Goal: Task Accomplishment & Management: Manage account settings

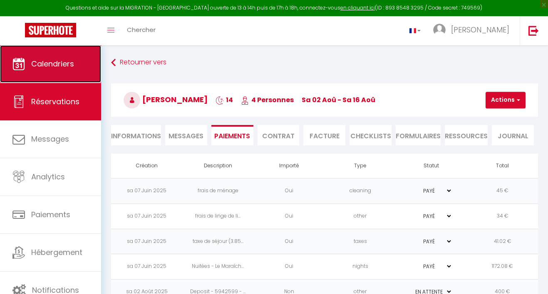
click at [44, 63] on span "Calendriers" at bounding box center [52, 64] width 43 height 10
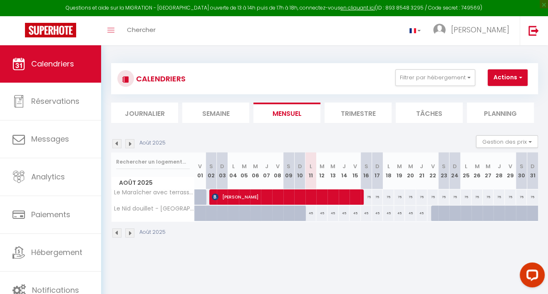
click at [133, 108] on li "Journalier" at bounding box center [144, 113] width 67 height 20
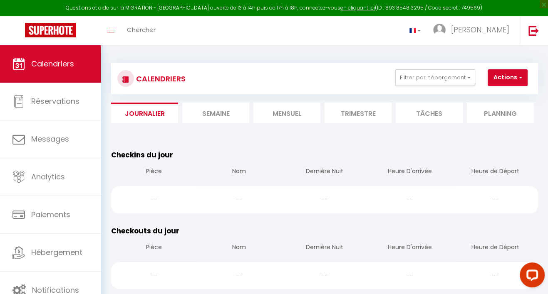
click at [293, 109] on li "Mensuel" at bounding box center [286, 113] width 67 height 20
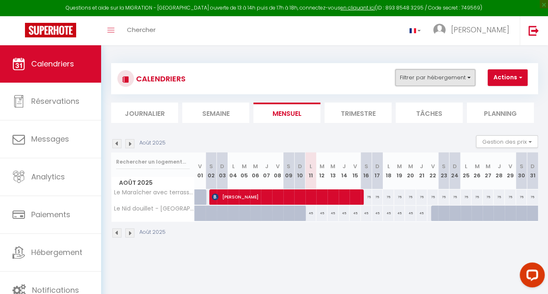
click at [395, 79] on button "Filtrer par hébergement" at bounding box center [435, 77] width 80 height 17
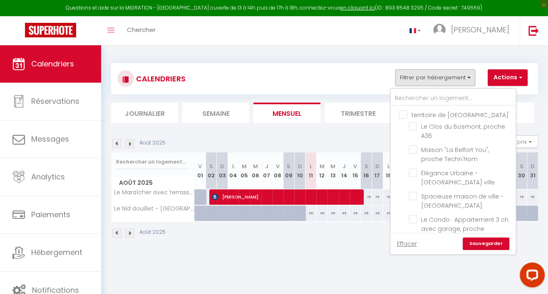
click at [397, 241] on link "Effacer" at bounding box center [407, 243] width 20 height 9
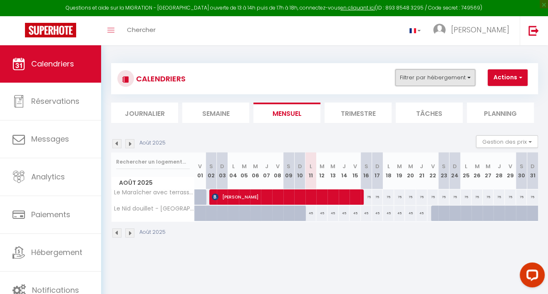
click at [416, 79] on button "Filtrer par hébergement" at bounding box center [435, 77] width 80 height 17
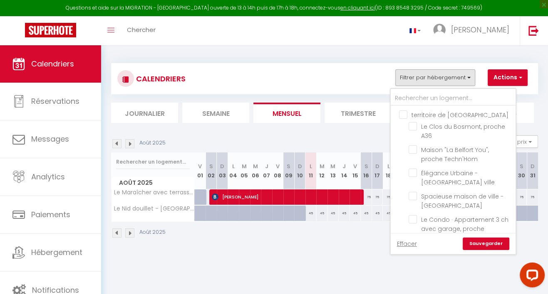
click at [328, 245] on div "Août 2025" at bounding box center [324, 234] width 427 height 25
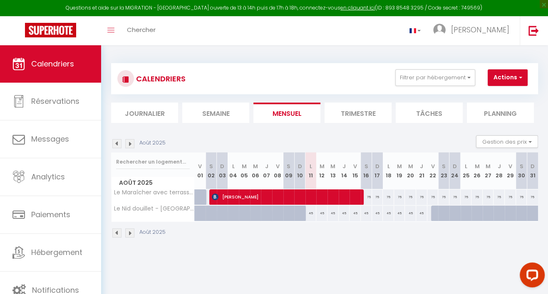
click at [152, 106] on li "Journalier" at bounding box center [144, 113] width 67 height 20
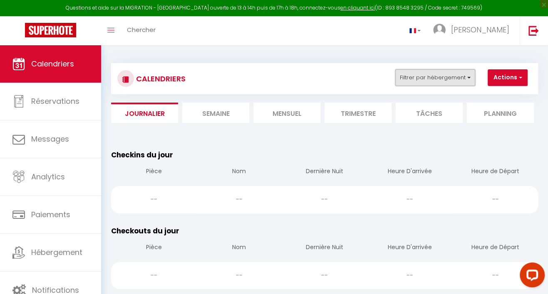
click at [397, 84] on button "Filtrer par hébergement" at bounding box center [435, 77] width 80 height 17
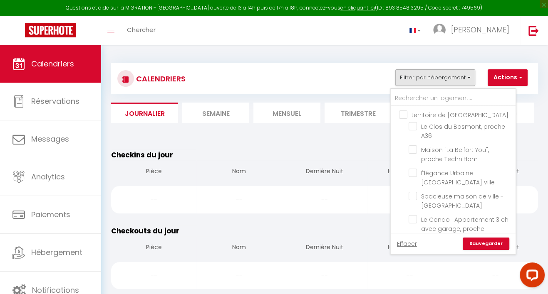
click at [399, 114] on input "territoire de [GEOGRAPHIC_DATA]" at bounding box center [461, 114] width 125 height 8
checkbox input "true"
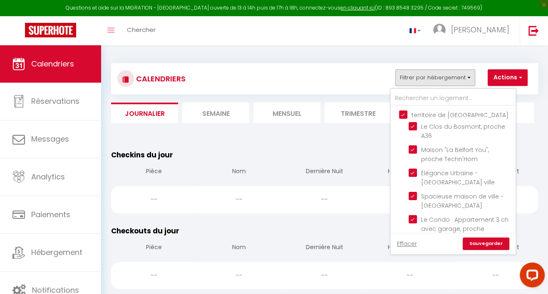
checkbox input "true"
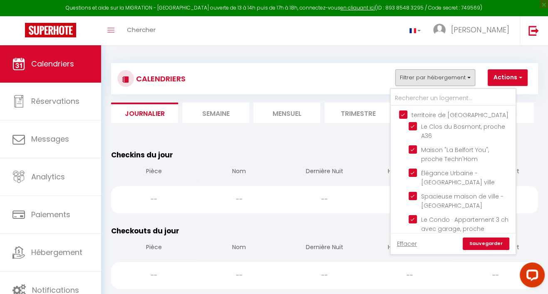
checkbox input "true"
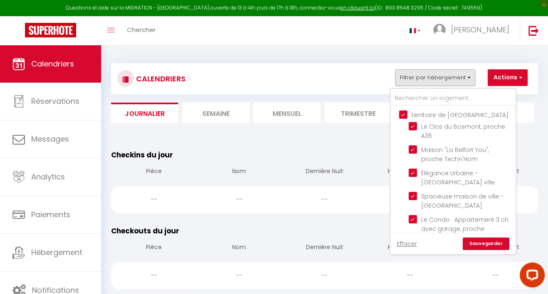
checkbox input "true"
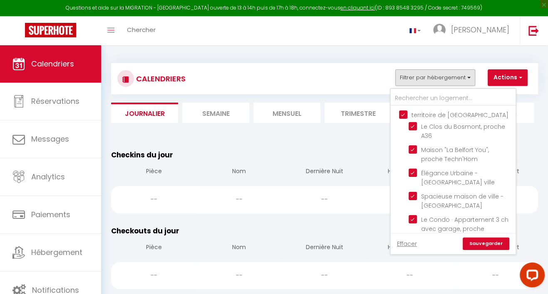
checkbox input "true"
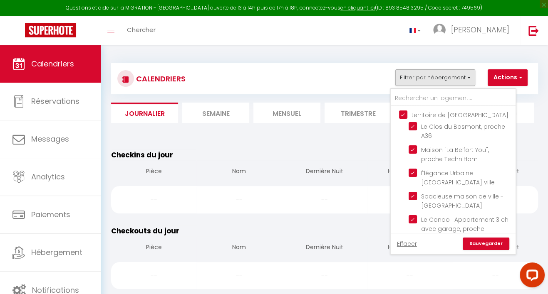
checkbox input "true"
checkbox input "false"
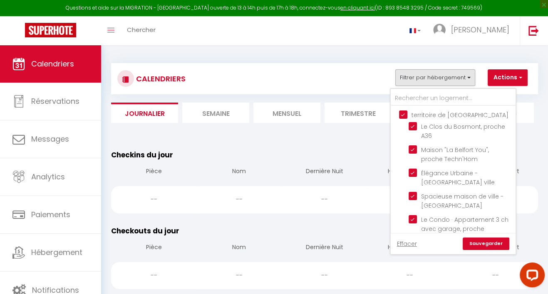
checkbox input "false"
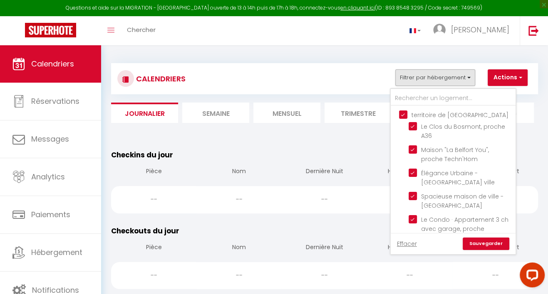
checkbox input "false"
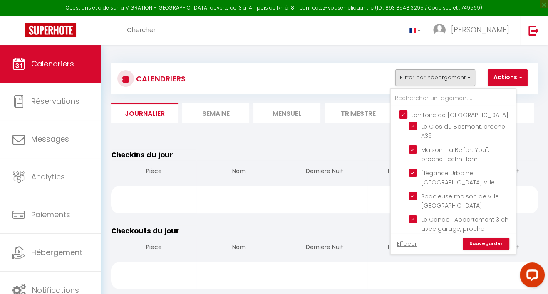
checkbox input "false"
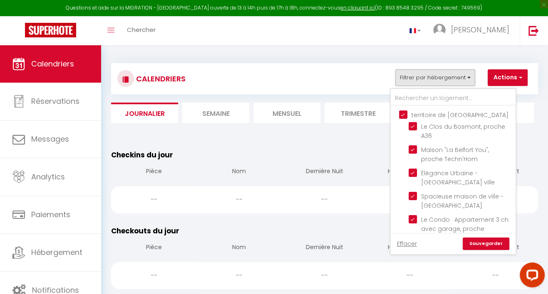
checkbox input "false"
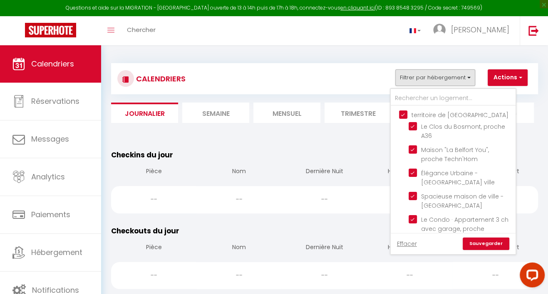
checkbox input "false"
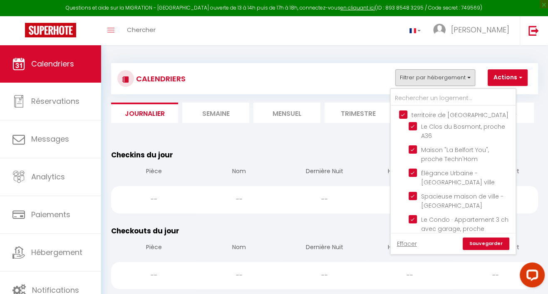
checkbox input "false"
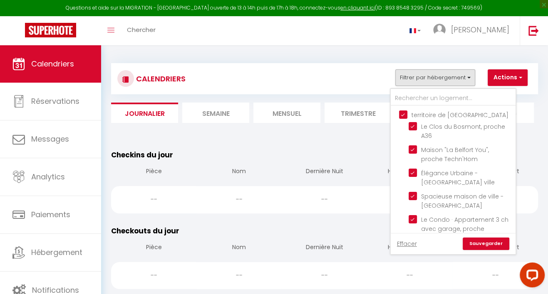
checkbox input "false"
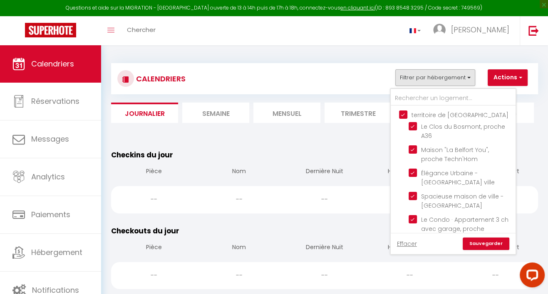
checkbox input "false"
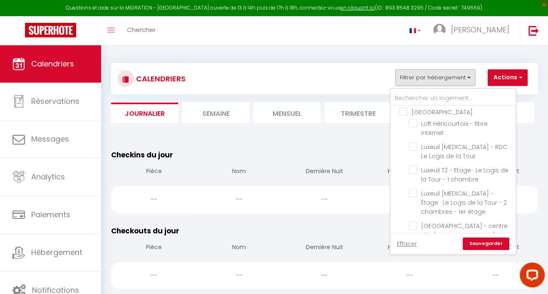
scroll to position [600, 0]
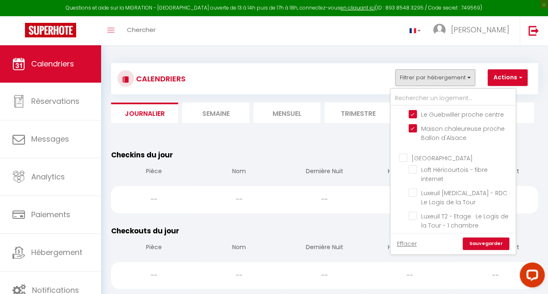
click at [399, 153] on input "[GEOGRAPHIC_DATA]" at bounding box center [461, 157] width 125 height 8
checkbox input "true"
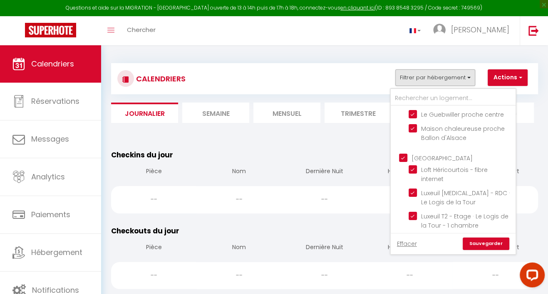
checkbox input "true"
checkbox input "false"
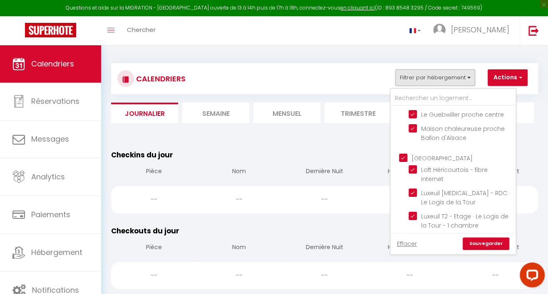
checkbox input "false"
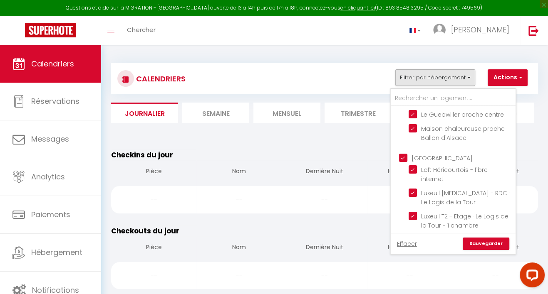
checkbox input "false"
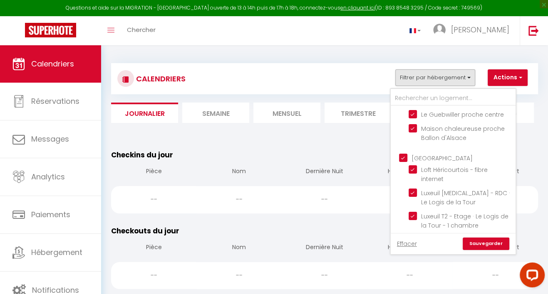
checkbox input "false"
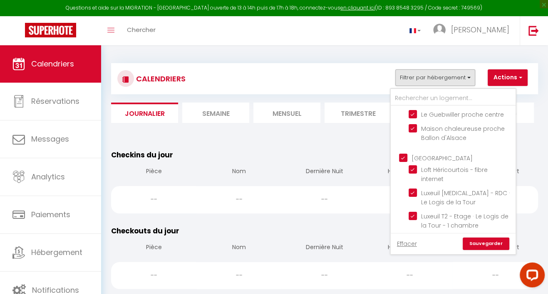
checkbox input "false"
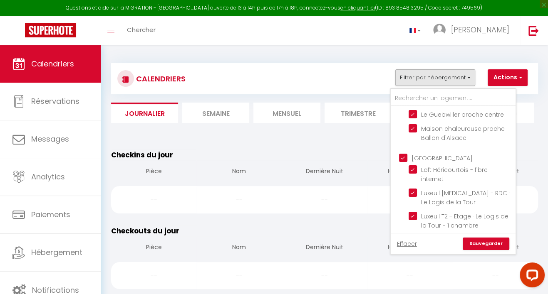
checkbox input "false"
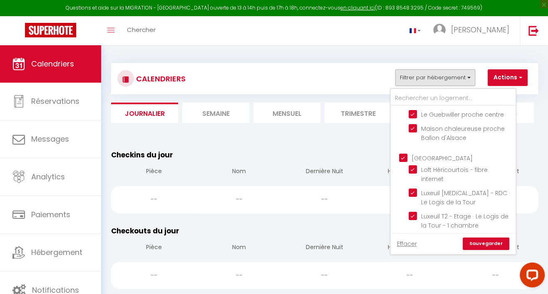
checkbox input "false"
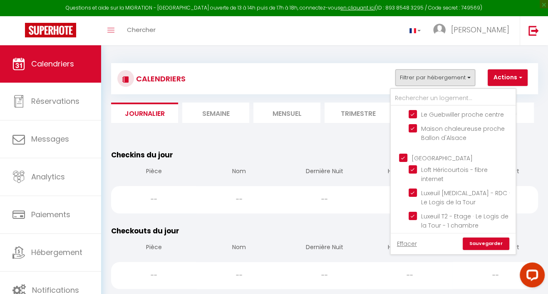
checkbox input "false"
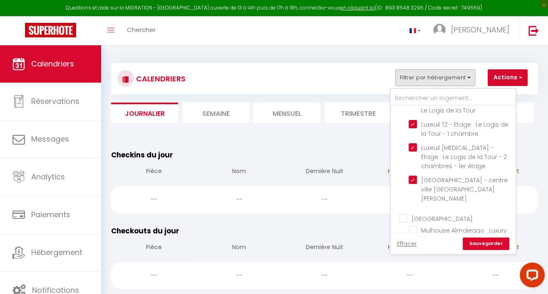
scroll to position [739, 0]
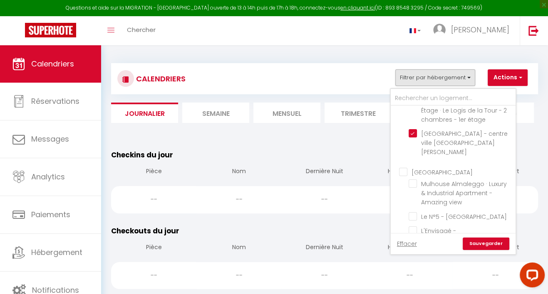
click at [399, 168] on input "[GEOGRAPHIC_DATA]" at bounding box center [461, 172] width 125 height 8
checkbox input "true"
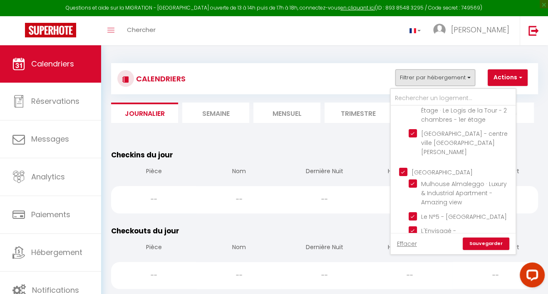
checkbox input "true"
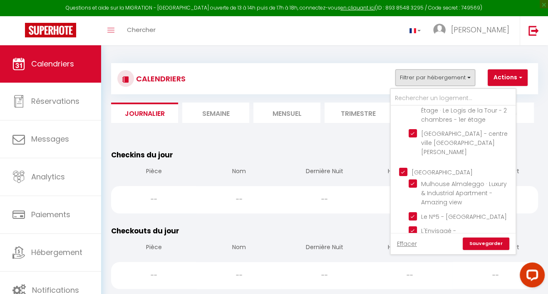
checkbox input "true"
checkbox input "false"
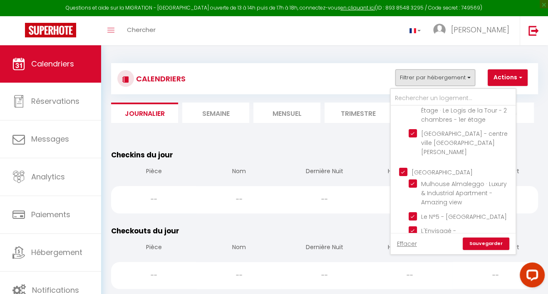
checkbox input "false"
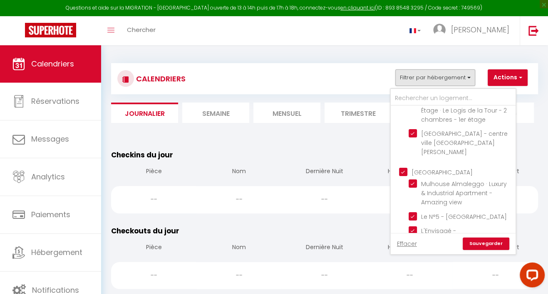
checkbox input "false"
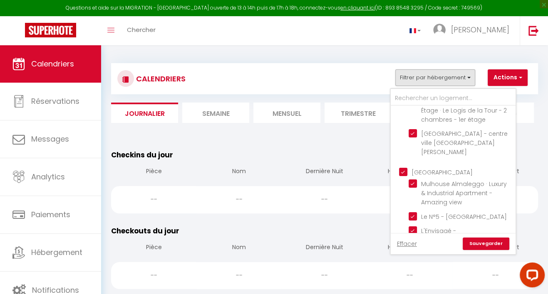
checkbox input "false"
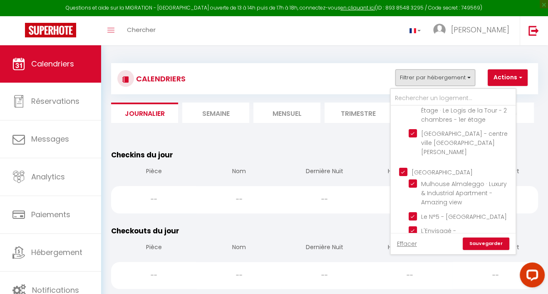
checkbox input "false"
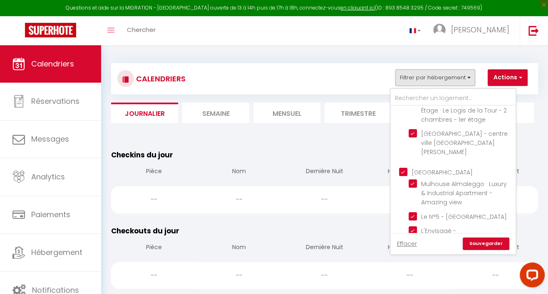
checkbox input "false"
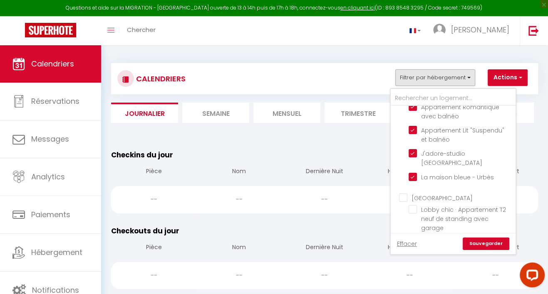
scroll to position [924, 0]
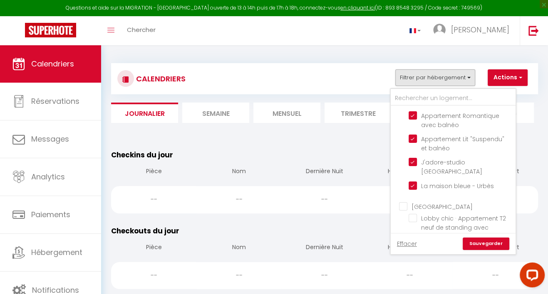
click at [399, 202] on input "[GEOGRAPHIC_DATA]" at bounding box center [461, 206] width 125 height 8
checkbox input "true"
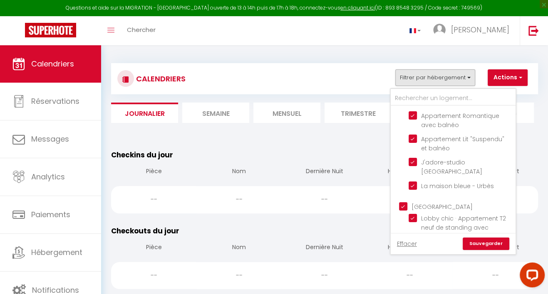
checkbox input "true"
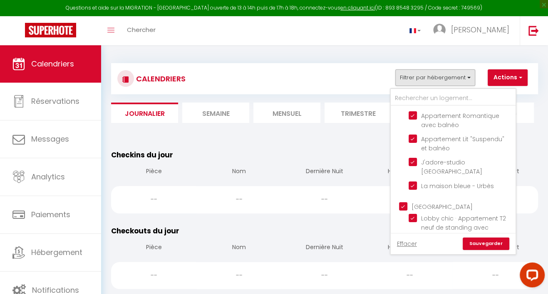
checkbox input "true"
checkbox input "false"
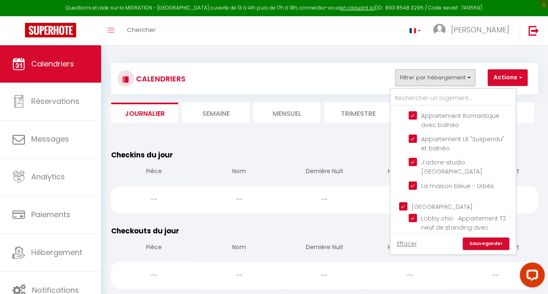
checkbox input "false"
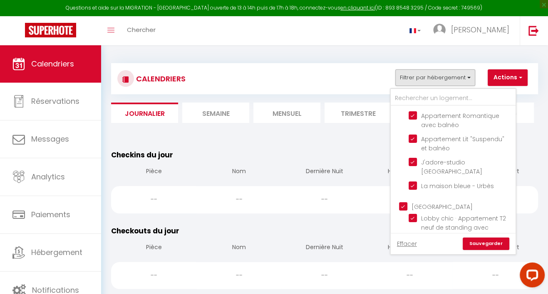
checkbox input "false"
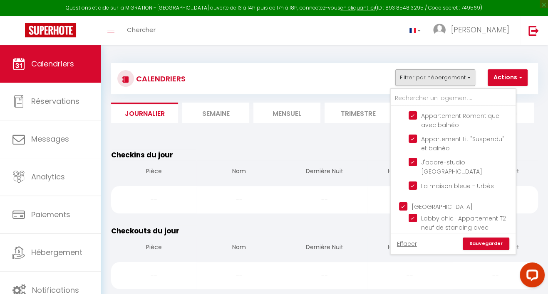
checkbox input "false"
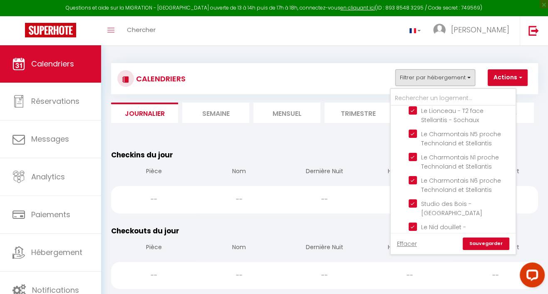
scroll to position [1201, 0]
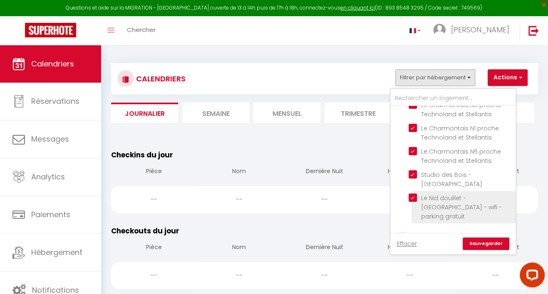
drag, startPoint x: 379, startPoint y: 182, endPoint x: 397, endPoint y: 165, distance: 25.3
click at [399, 232] on input "Autres" at bounding box center [461, 236] width 125 height 8
checkbox input "true"
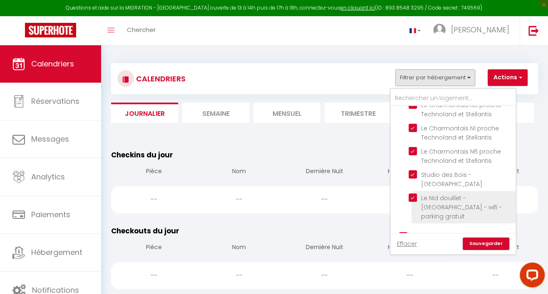
checkbox input "true"
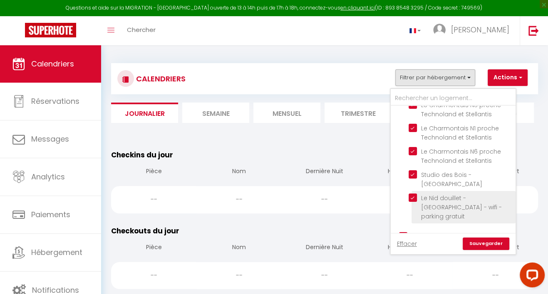
checkbox input "true"
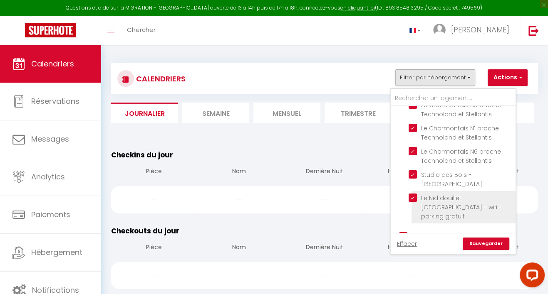
checkbox input "true"
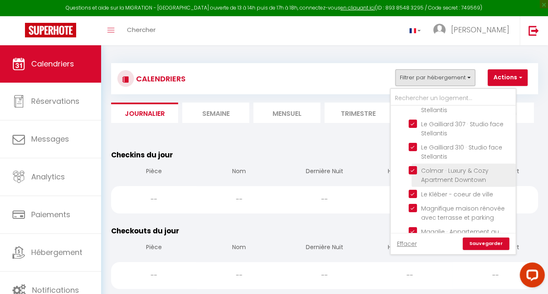
scroll to position [1503, 0]
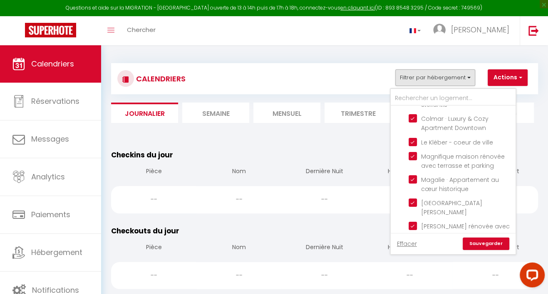
click at [463, 243] on link "Sauvegarder" at bounding box center [485, 244] width 47 height 12
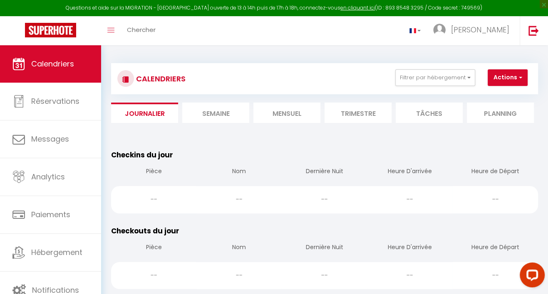
click at [288, 107] on li "Mensuel" at bounding box center [286, 113] width 67 height 20
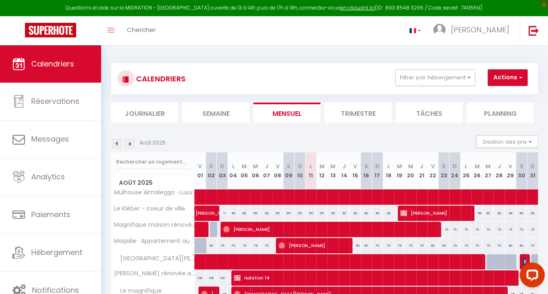
click at [151, 114] on li "Journalier" at bounding box center [144, 113] width 67 height 20
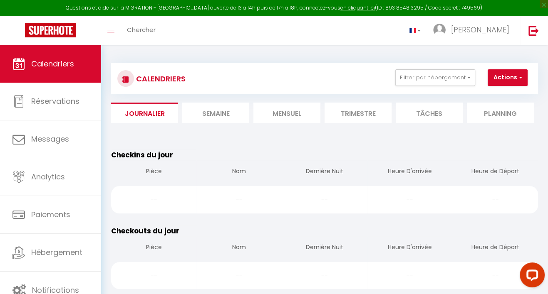
click at [202, 115] on li "Semaine" at bounding box center [215, 113] width 67 height 20
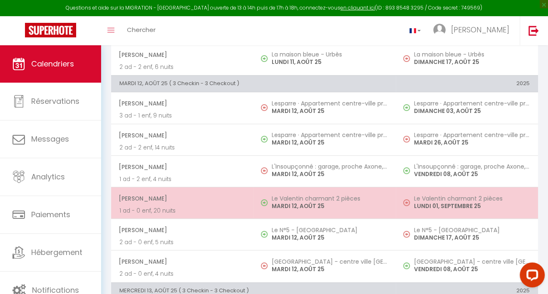
scroll to position [231, 0]
